Goal: Information Seeking & Learning: Learn about a topic

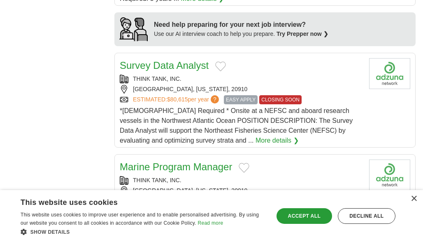
scroll to position [837, 0]
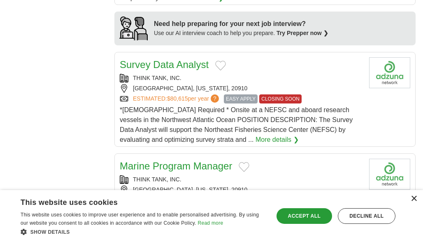
click at [413, 198] on div "×" at bounding box center [414, 199] width 6 height 6
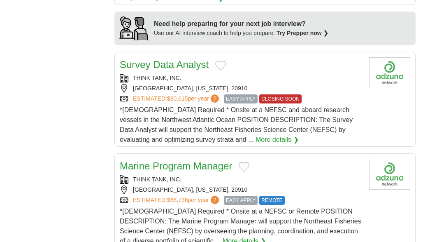
click at [161, 59] on link "Survey Data Analyst" at bounding box center [164, 64] width 89 height 11
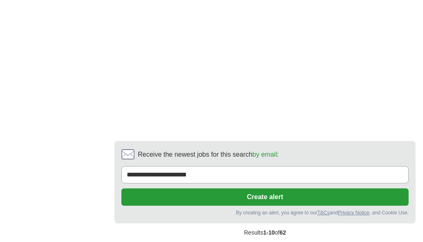
scroll to position [1742, 0]
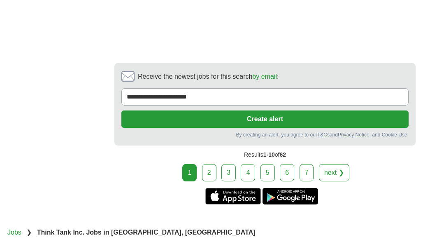
click at [205, 164] on link "2" at bounding box center [209, 172] width 14 height 17
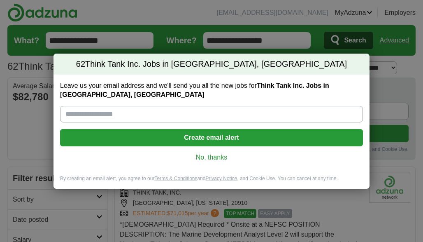
click at [219, 154] on link "No, thanks" at bounding box center [212, 157] width 290 height 9
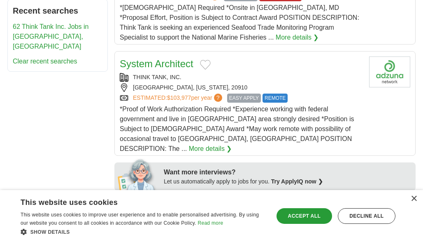
scroll to position [352, 0]
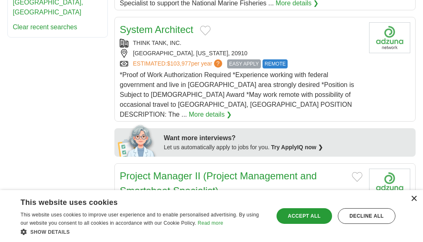
click at [414, 200] on div "×" at bounding box center [414, 199] width 6 height 6
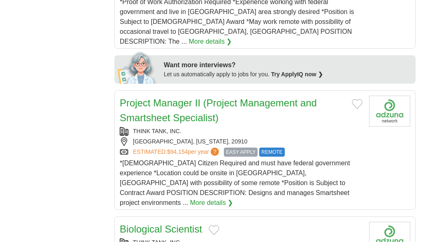
scroll to position [0, 0]
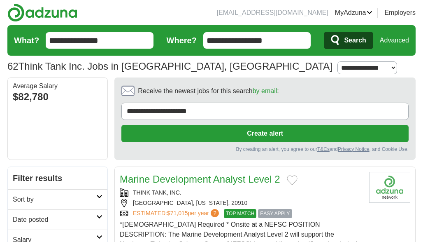
click at [211, 178] on link "Marine Development Analyst Level 2" at bounding box center [200, 178] width 161 height 11
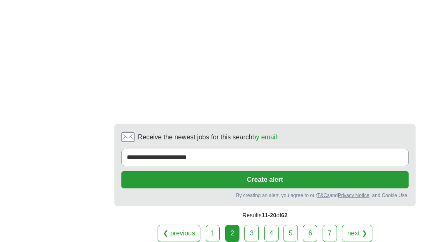
scroll to position [1732, 0]
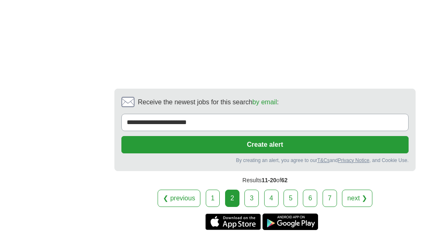
click at [258, 189] on link "3" at bounding box center [252, 197] width 14 height 17
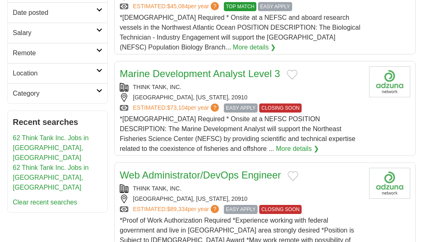
scroll to position [210, 0]
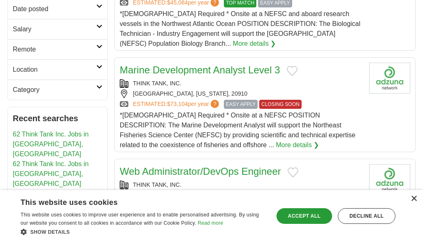
click at [415, 199] on div "×" at bounding box center [414, 199] width 6 height 6
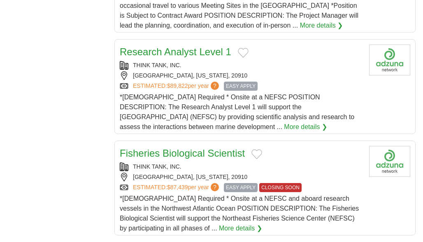
scroll to position [1034, 0]
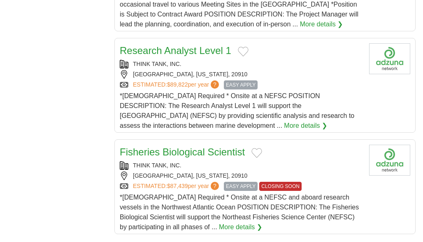
click at [154, 45] on link "Research Analyst Level 1" at bounding box center [176, 50] width 112 height 11
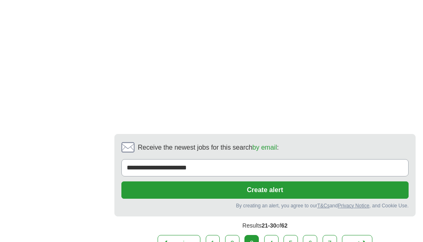
scroll to position [1652, 0]
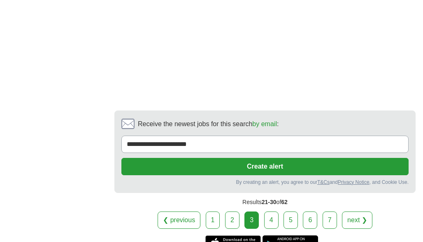
click at [271, 211] on link "4" at bounding box center [271, 219] width 14 height 17
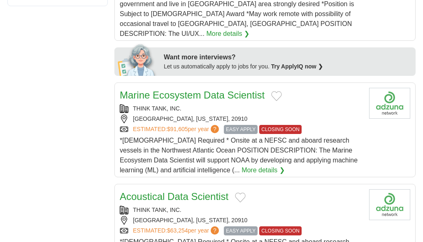
scroll to position [435, 0]
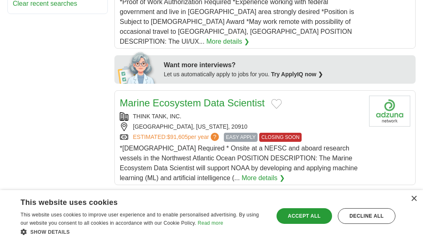
click at [418, 197] on div "× This website uses cookies This website uses cookies to improve user experienc…" at bounding box center [211, 216] width 423 height 52
click at [413, 200] on div "×" at bounding box center [414, 199] width 6 height 6
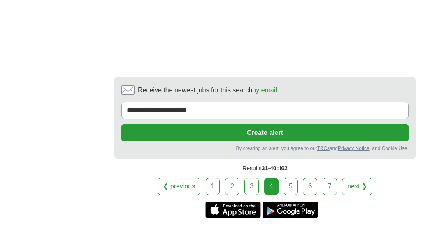
scroll to position [1742, 0]
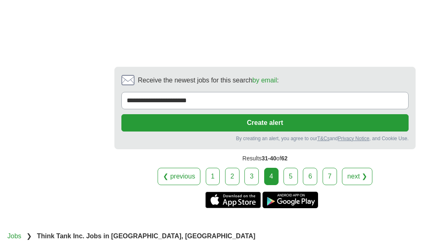
click at [295, 168] on link "5" at bounding box center [291, 176] width 14 height 17
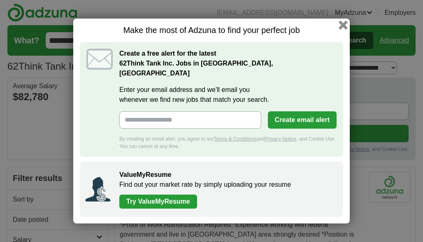
click at [345, 30] on button "button" at bounding box center [343, 25] width 9 height 9
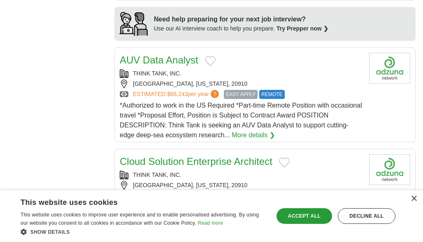
scroll to position [942, 0]
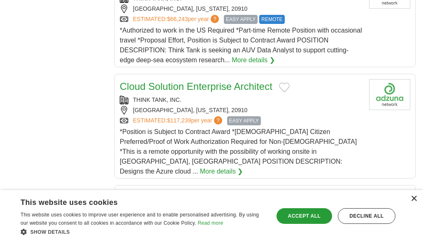
click at [412, 200] on div "×" at bounding box center [414, 199] width 6 height 6
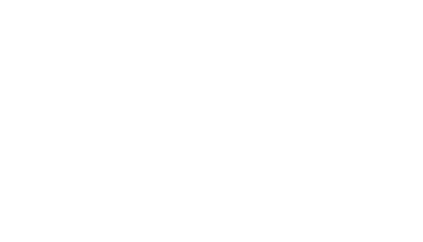
scroll to position [1685, 0]
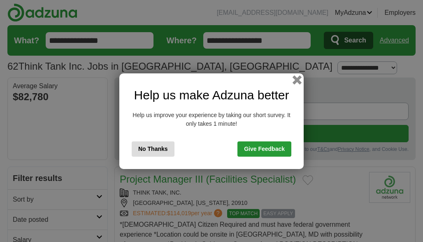
click at [300, 77] on button "button" at bounding box center [297, 79] width 9 height 9
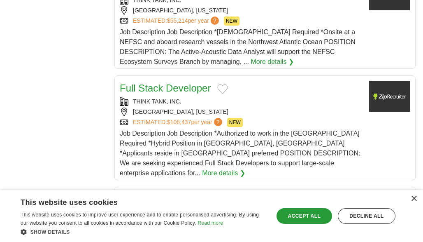
scroll to position [514, 0]
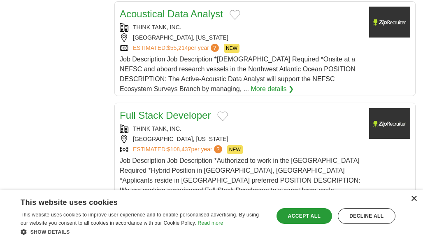
click at [414, 201] on div "×" at bounding box center [414, 199] width 6 height 6
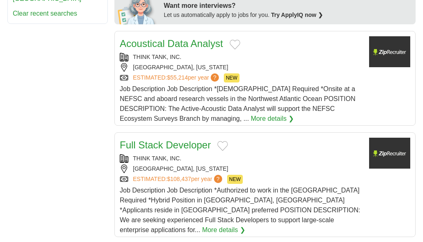
scroll to position [480, 0]
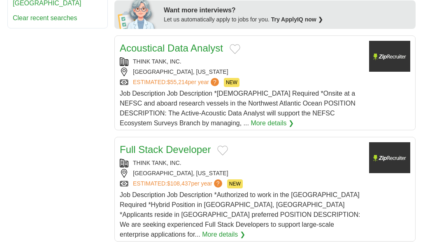
click at [189, 42] on link "Acoustical Data Analyst" at bounding box center [171, 47] width 103 height 11
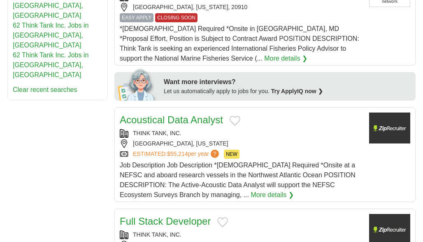
scroll to position [421, 0]
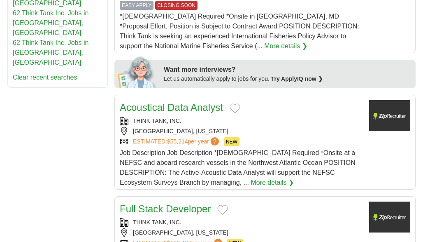
click at [280, 178] on link "More details ❯" at bounding box center [272, 183] width 43 height 10
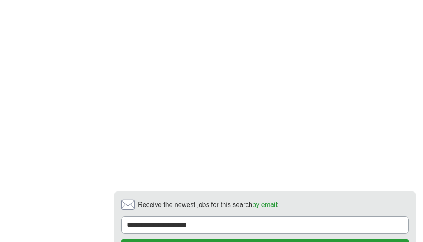
scroll to position [1536, 0]
